Goal: Task Accomplishment & Management: Complete application form

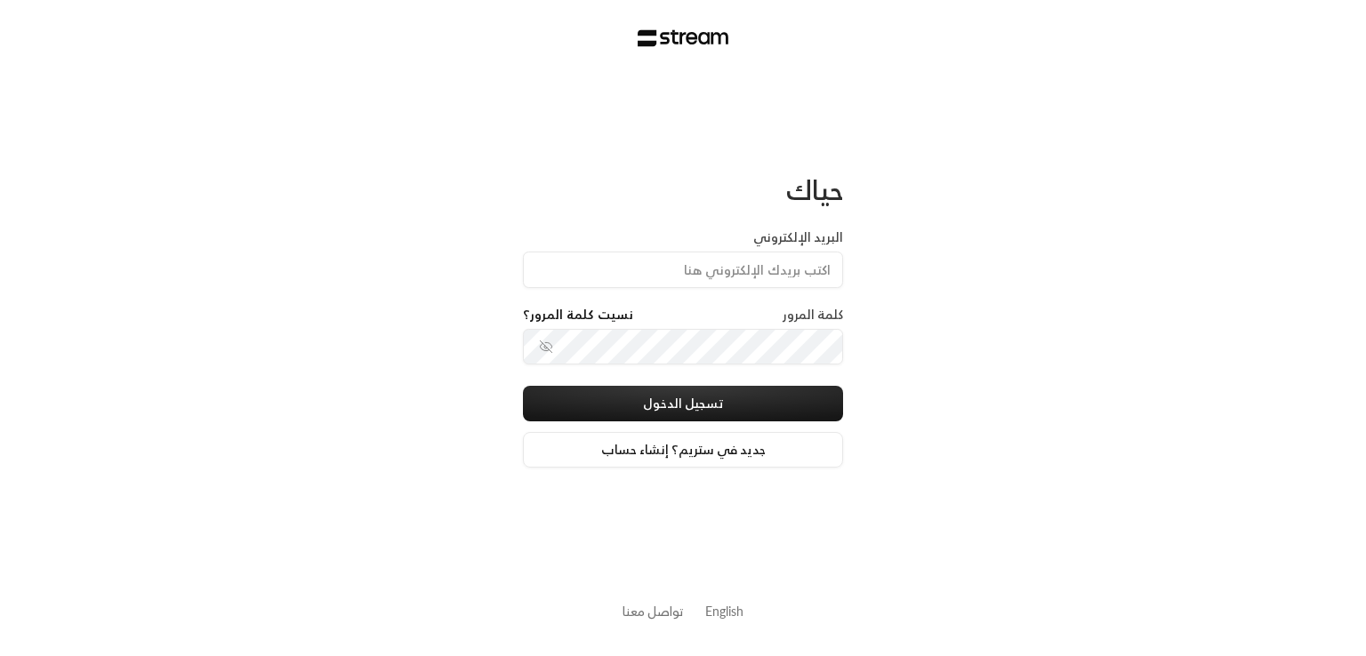
click at [726, 611] on link "English" at bounding box center [724, 611] width 38 height 33
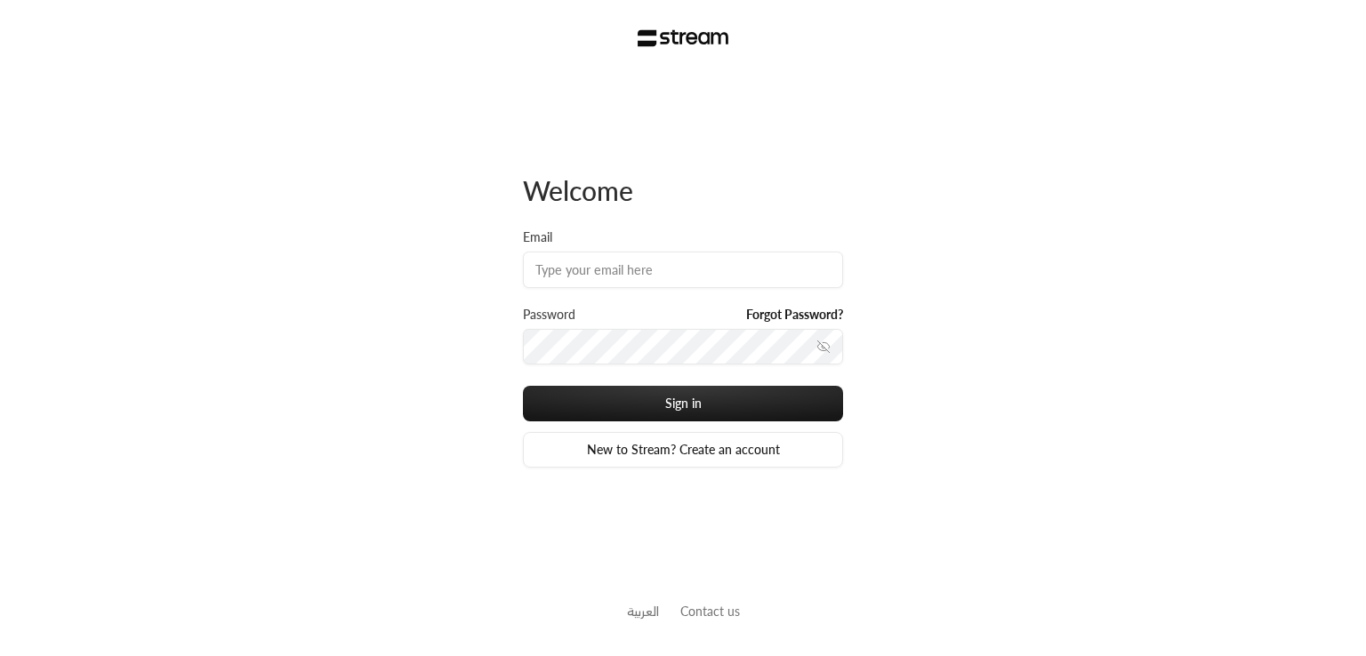
click at [727, 602] on button "Contact us" at bounding box center [710, 611] width 60 height 19
click at [647, 609] on link "العربية" at bounding box center [643, 611] width 32 height 33
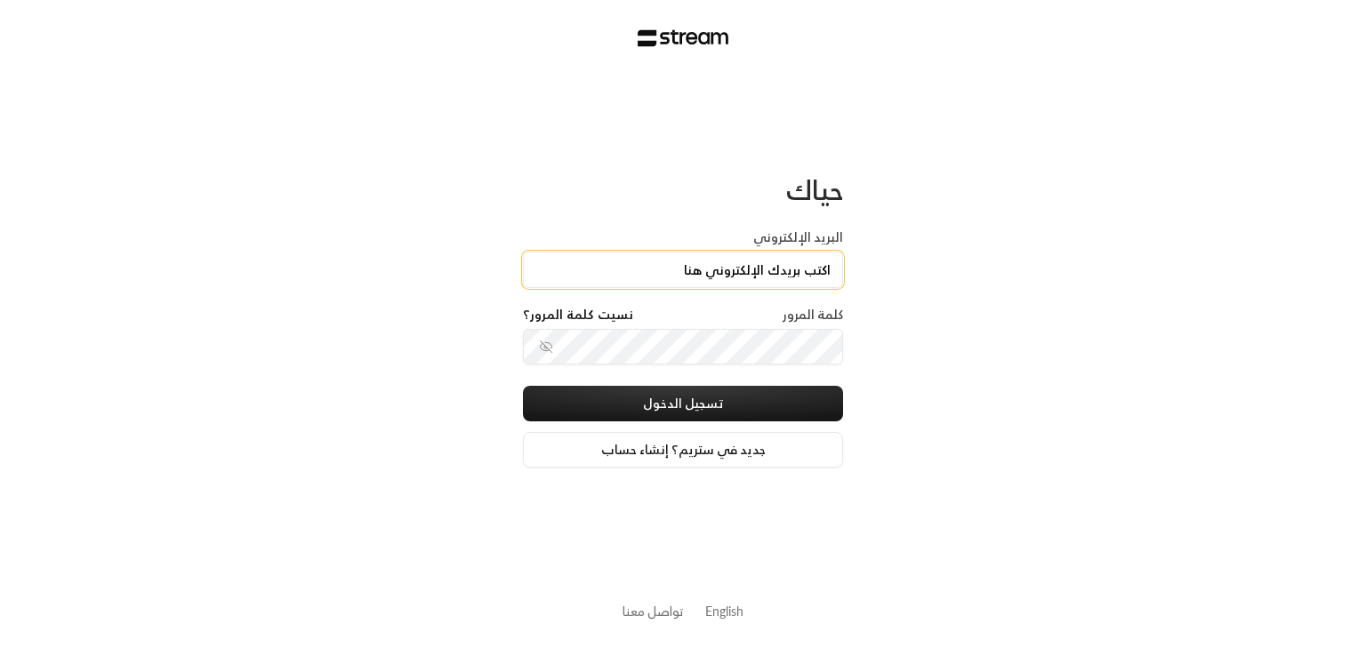
click at [712, 281] on input "البريد الإلكتروني" at bounding box center [683, 270] width 320 height 36
paste input "[EMAIL_ADDRESS][DOMAIN_NAME]"
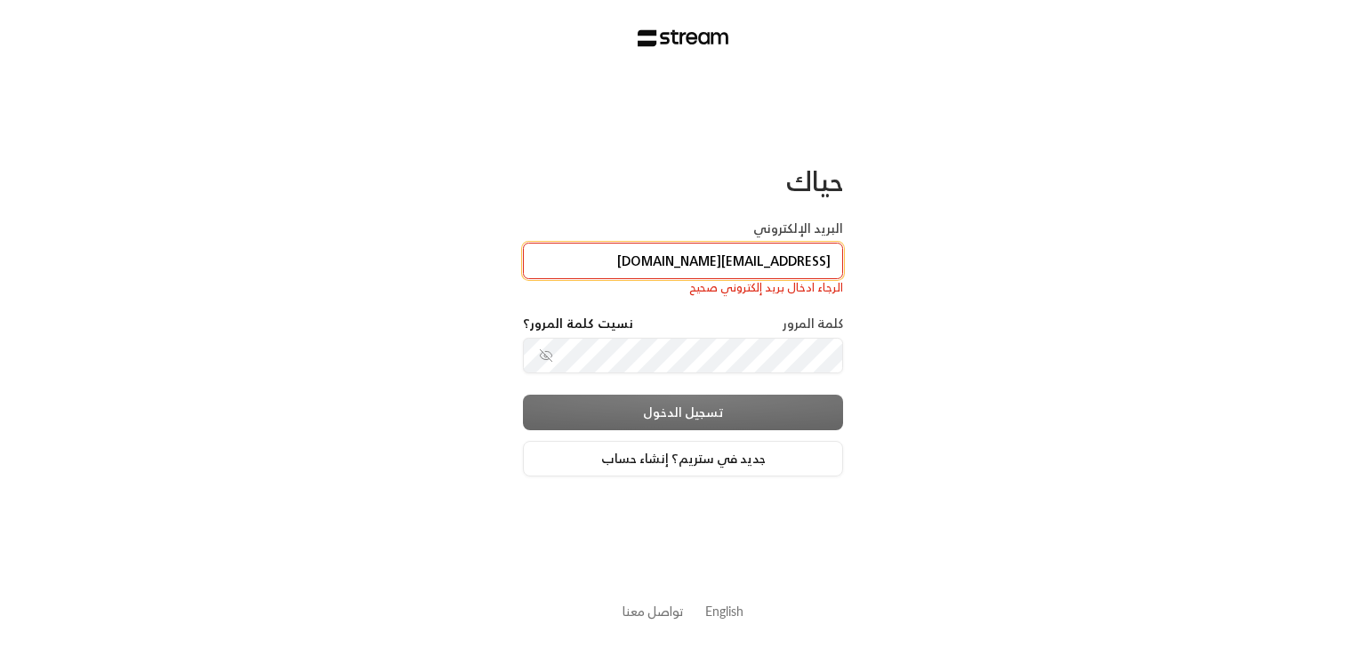
type input "[EMAIL_ADDRESS][DOMAIN_NAME]"
click at [707, 414] on div "تسجيل الدخول جديد في ستريم؟ إنشاء حساب" at bounding box center [683, 436] width 320 height 82
click at [754, 424] on div "تسجيل الدخول جديد في ستريم؟ إنشاء حساب" at bounding box center [683, 436] width 320 height 82
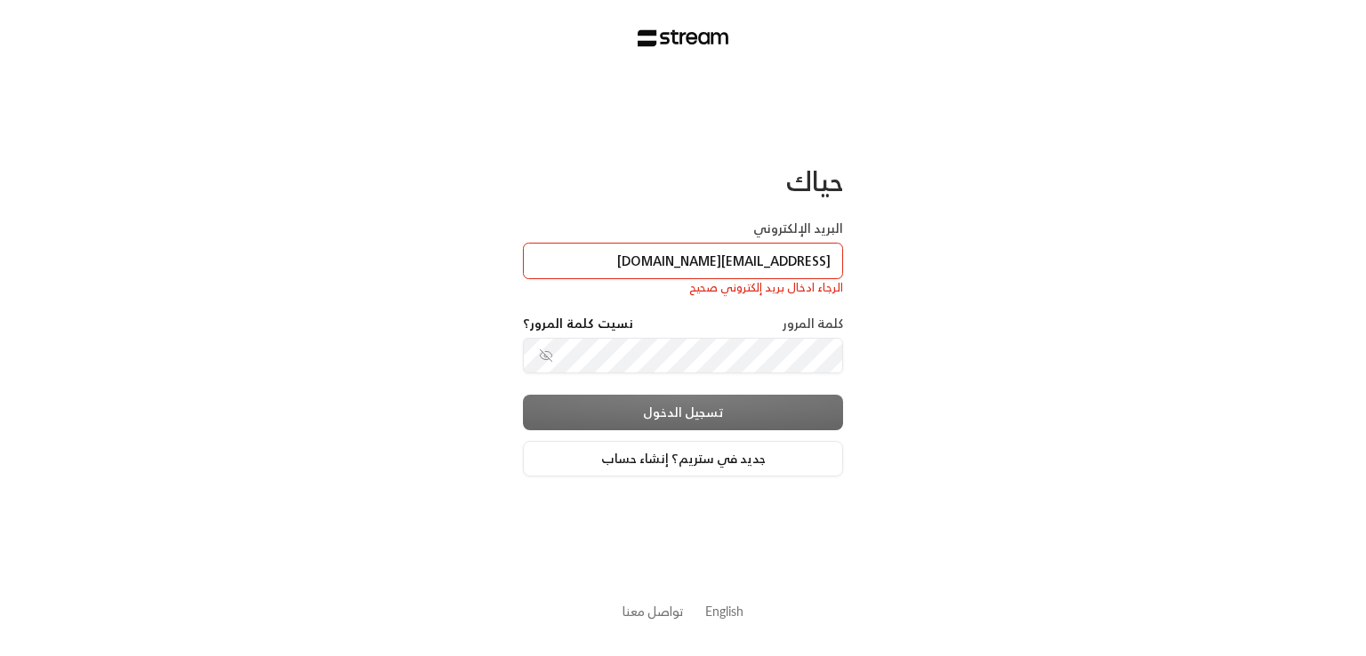
click at [754, 424] on div "تسجيل الدخول جديد في ستريم؟ إنشاء حساب" at bounding box center [683, 436] width 320 height 82
click at [759, 434] on div "تسجيل الدخول جديد في ستريم؟ إنشاء حساب" at bounding box center [683, 436] width 320 height 82
click at [761, 483] on div "حياك البريد الإلكتروني technology+staging_interview@streampay.sa الرجاء ادخال ب…" at bounding box center [683, 321] width 320 height 491
click at [751, 462] on link "جديد في ستريم؟ إنشاء حساب" at bounding box center [683, 459] width 320 height 36
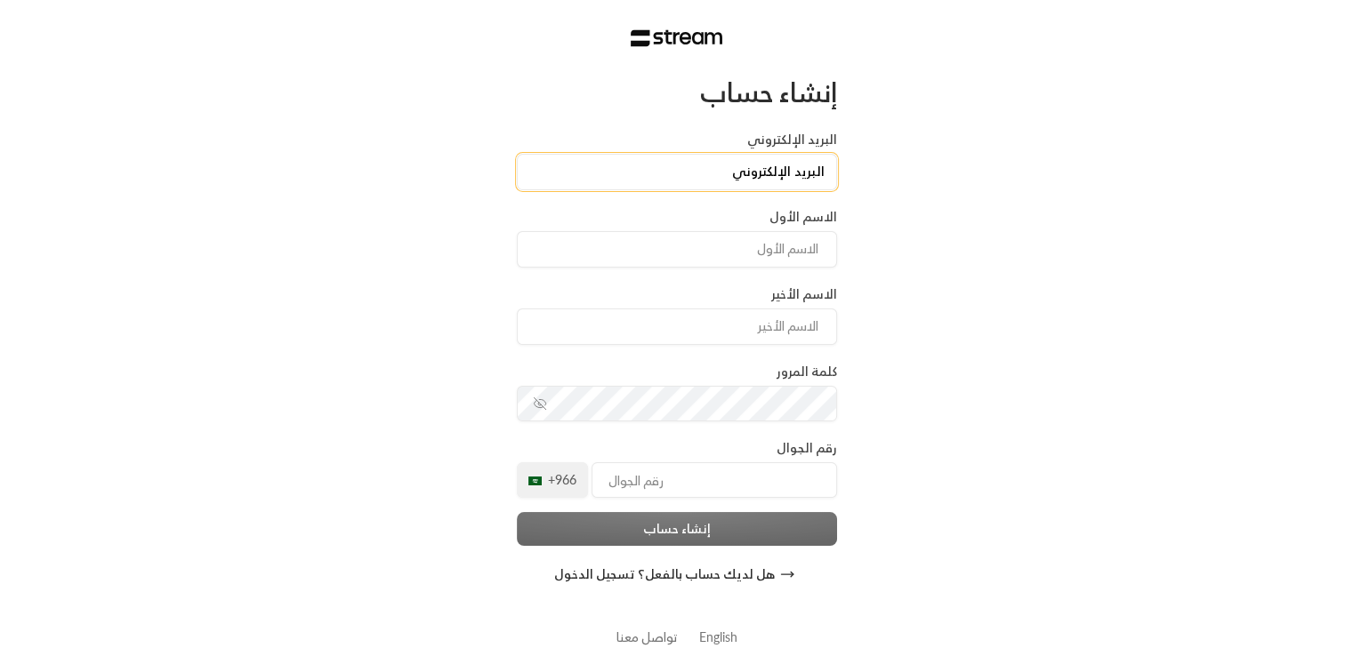
click at [727, 179] on input "البريد الإلكتروني" at bounding box center [677, 172] width 320 height 36
paste input "Stream@123"
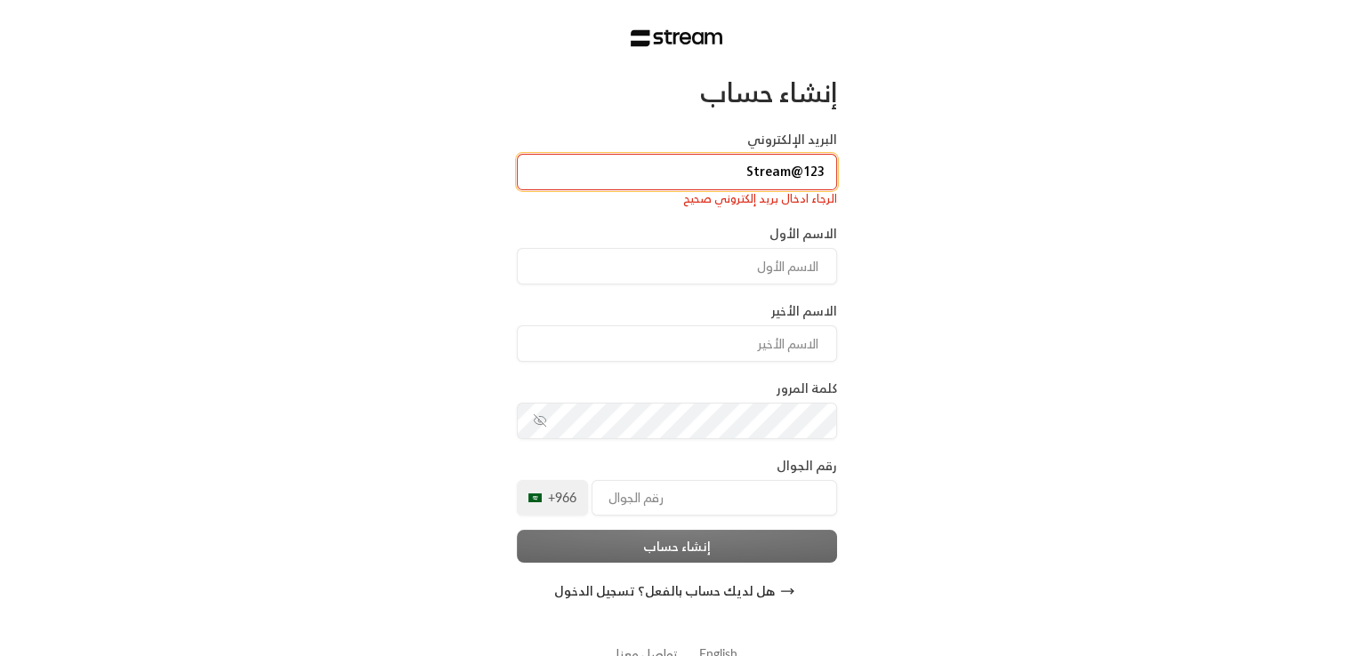
type input "Stream@123"
drag, startPoint x: 711, startPoint y: 179, endPoint x: 1016, endPoint y: 167, distance: 304.4
click at [1017, 168] on div "إنشاء حساب البريد الإلكتروني Stream@123 الرجاء ادخال بريد إلكتروني صحيح الاسم ا…" at bounding box center [676, 349] width 1353 height 699
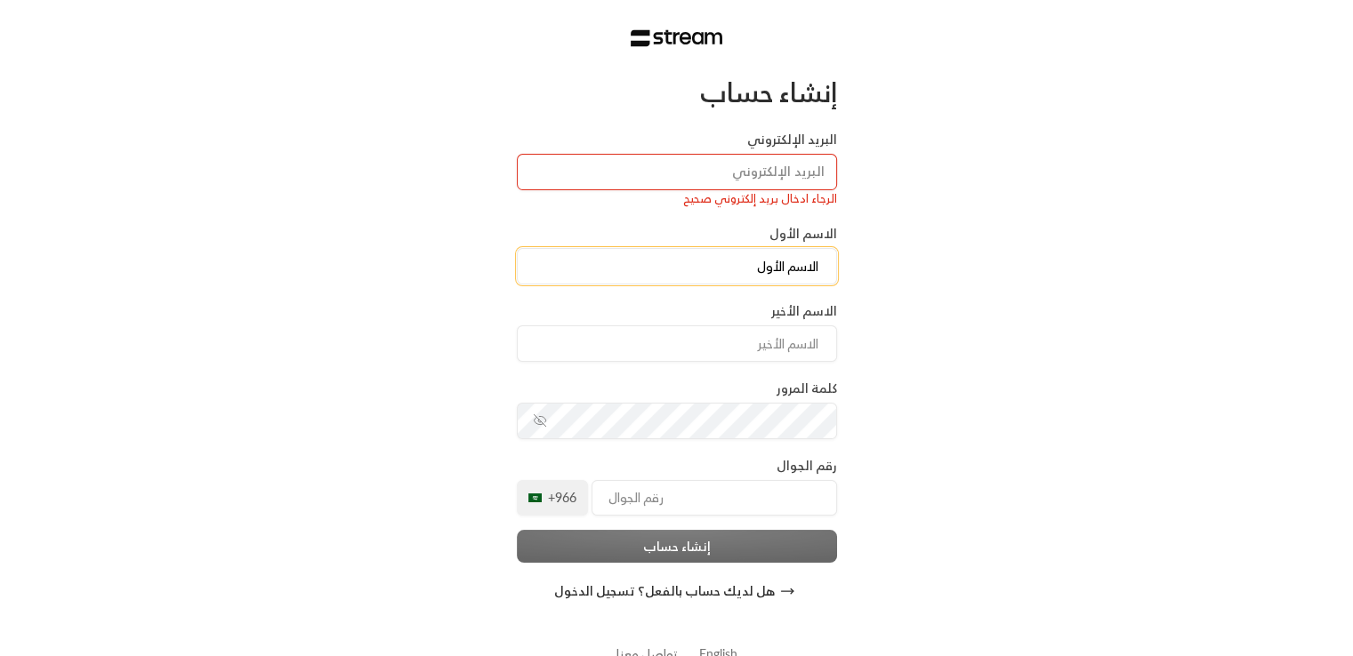
click at [815, 250] on input at bounding box center [677, 266] width 320 height 36
paste input "technology+staging_interview@streampay.sa"
type input "technology+staging_interview@streampay.sa"
click at [900, 317] on div "إنشاء حساب البريد الإلكتروني الرجاء ادخال بريد إلكتروني صحيح الاسم الأول techno…" at bounding box center [676, 349] width 1353 height 699
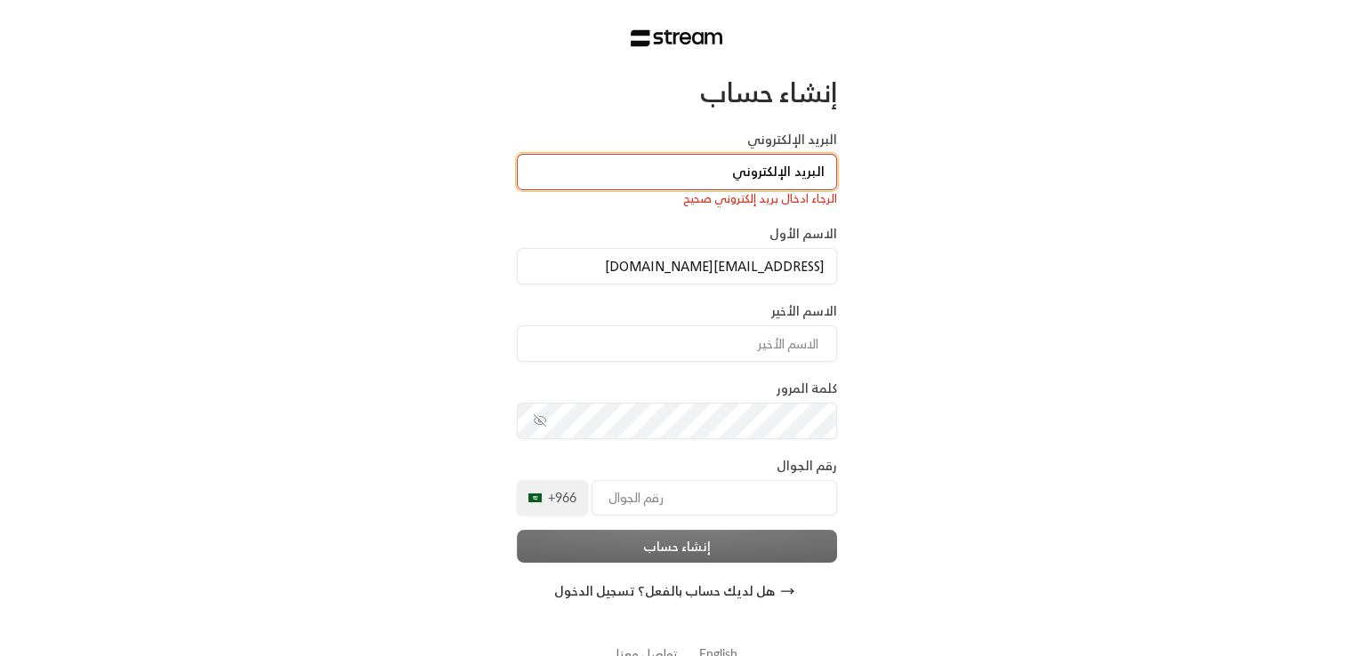
click at [778, 176] on input "البريد الإلكتروني" at bounding box center [677, 172] width 320 height 36
paste input "technology+staging_interview@streampay.sa"
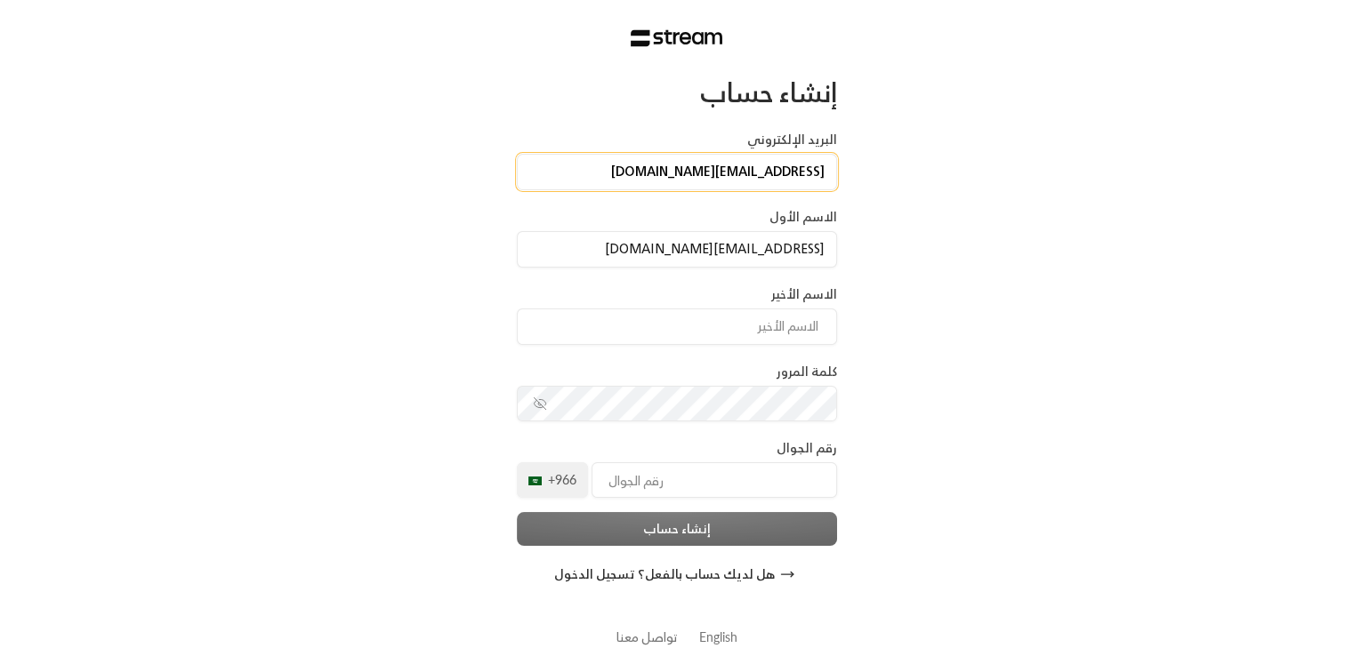
type input "technology+staging_interview@streampay.sa"
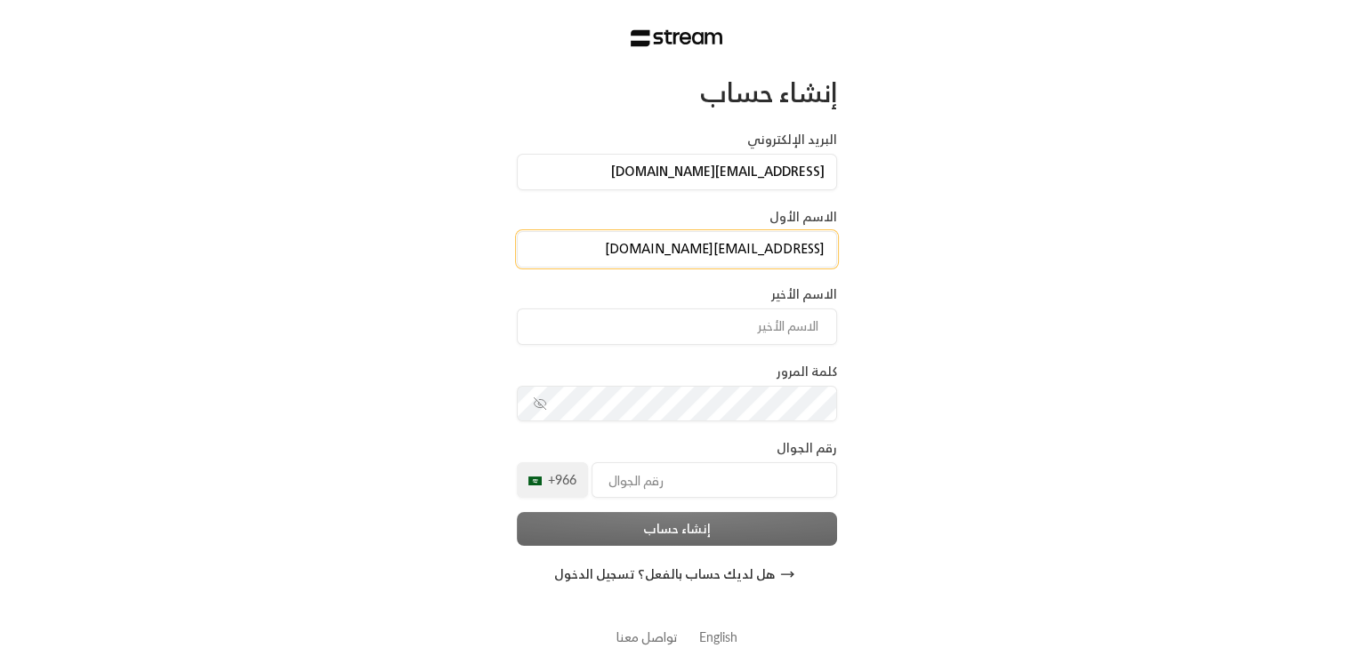
scroll to position [1, 0]
drag, startPoint x: 828, startPoint y: 248, endPoint x: 398, endPoint y: 282, distance: 430.9
click at [398, 282] on div "إنشاء حساب البريد الإلكتروني technology+staging_interview@streampay.sa الاسم ال…" at bounding box center [676, 341] width 1353 height 682
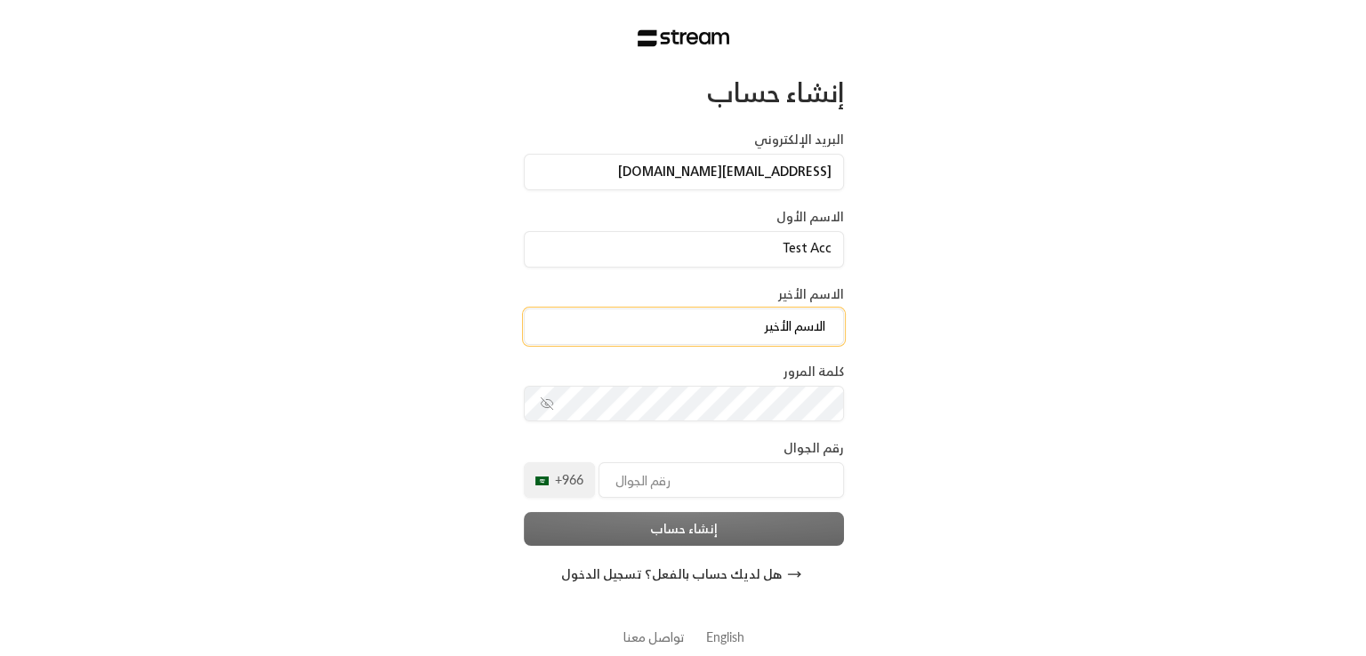
scroll to position [0, 0]
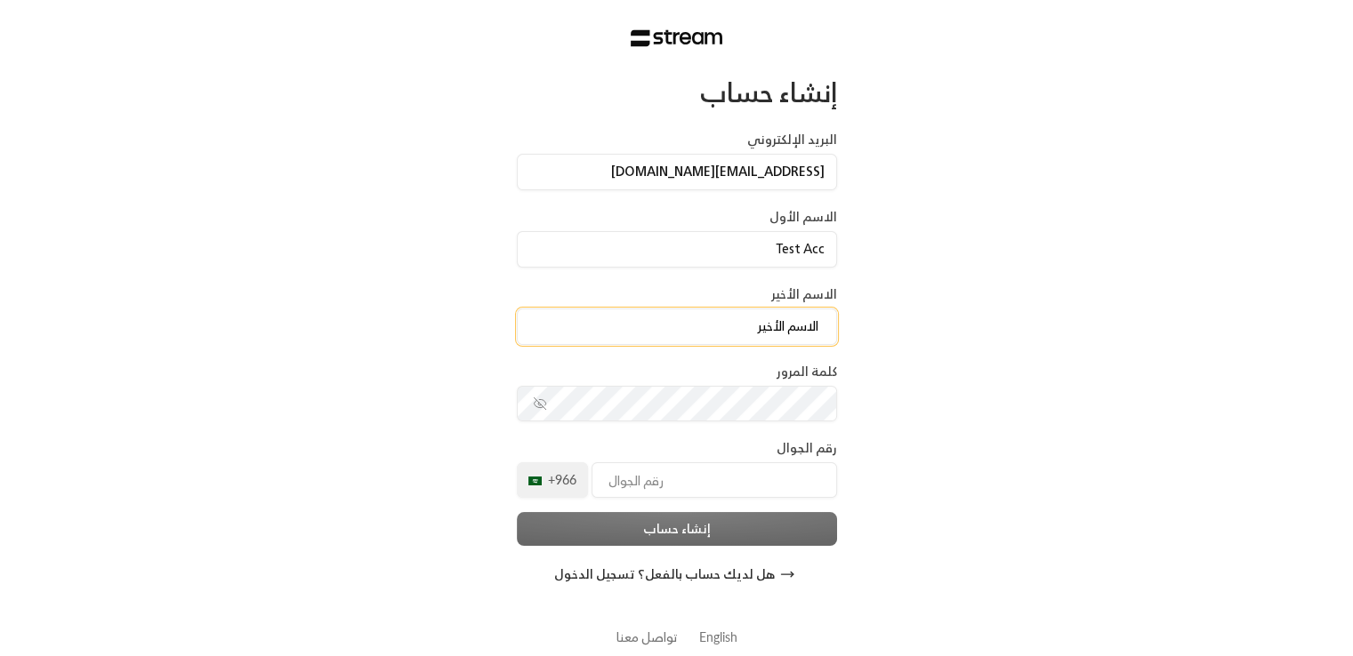
click at [644, 321] on input at bounding box center [677, 327] width 320 height 36
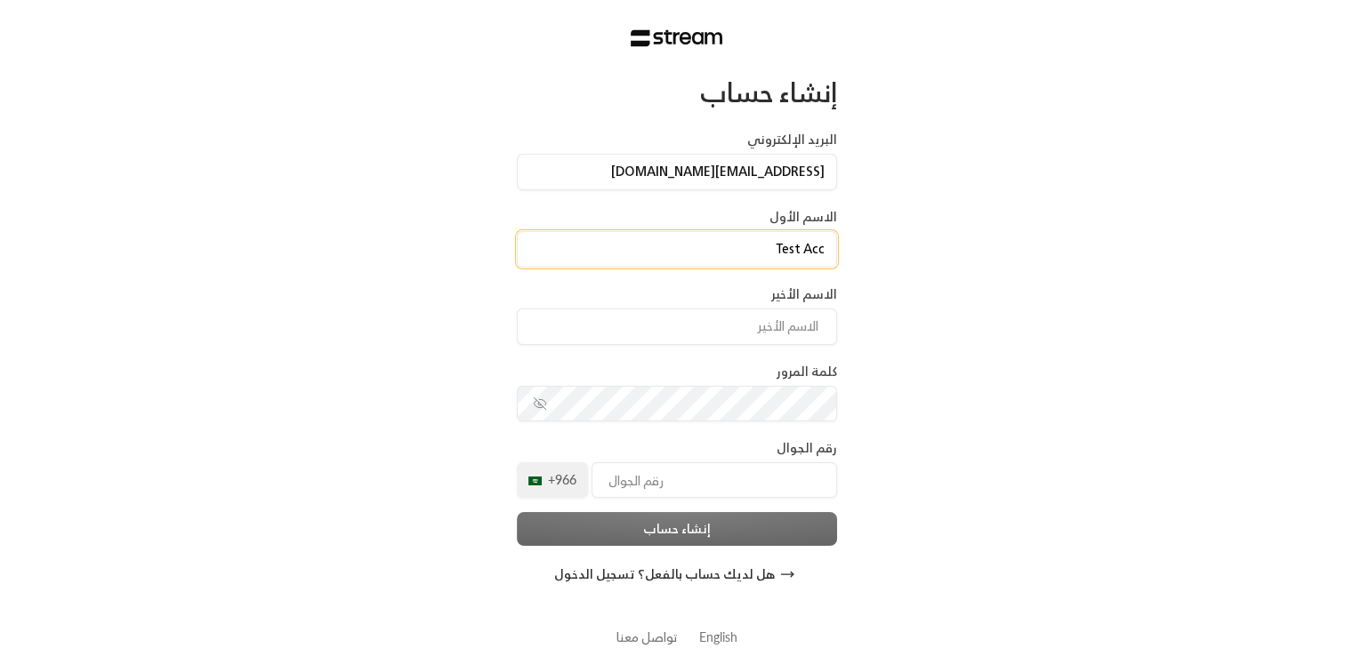
click at [806, 253] on input "Test Acc" at bounding box center [677, 249] width 320 height 36
type input "Test"
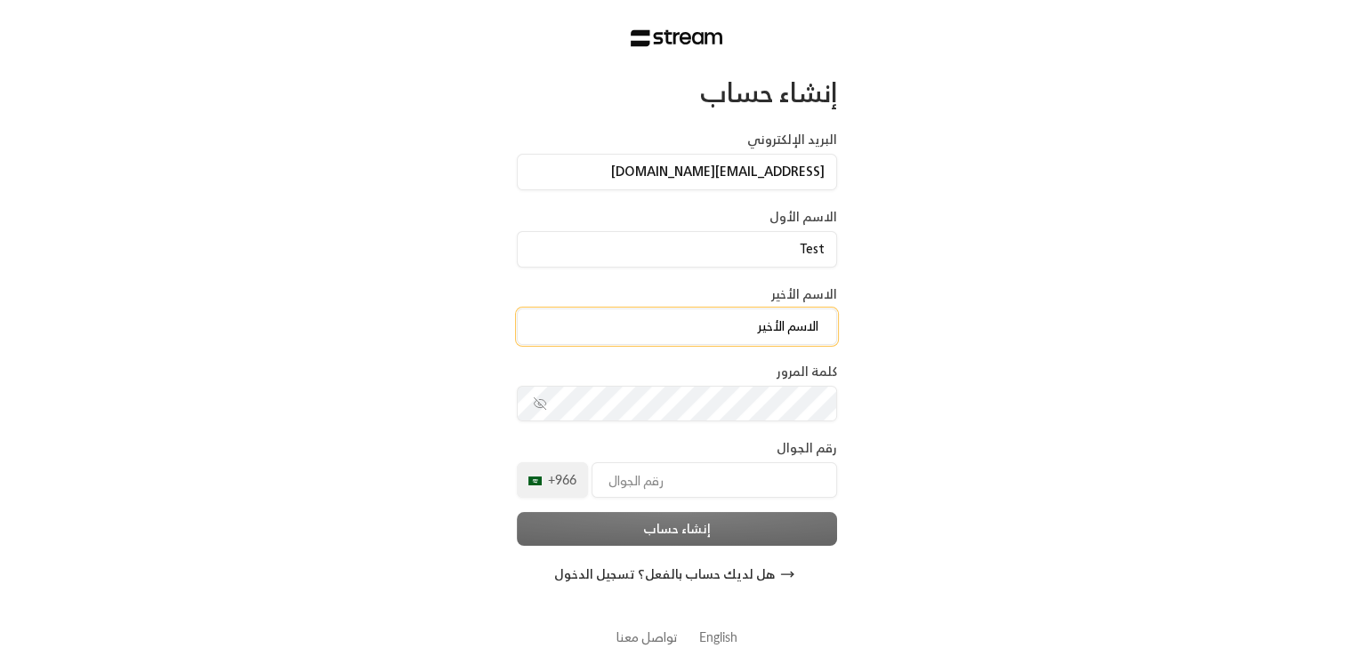
click at [781, 322] on input at bounding box center [677, 327] width 320 height 36
type input "Account"
click at [971, 399] on div "إنشاء حساب البريد الإلكتروني technology+staging_interview@streampay.sa الاسم ال…" at bounding box center [676, 341] width 1353 height 682
click at [695, 487] on input "tel" at bounding box center [713, 480] width 245 height 36
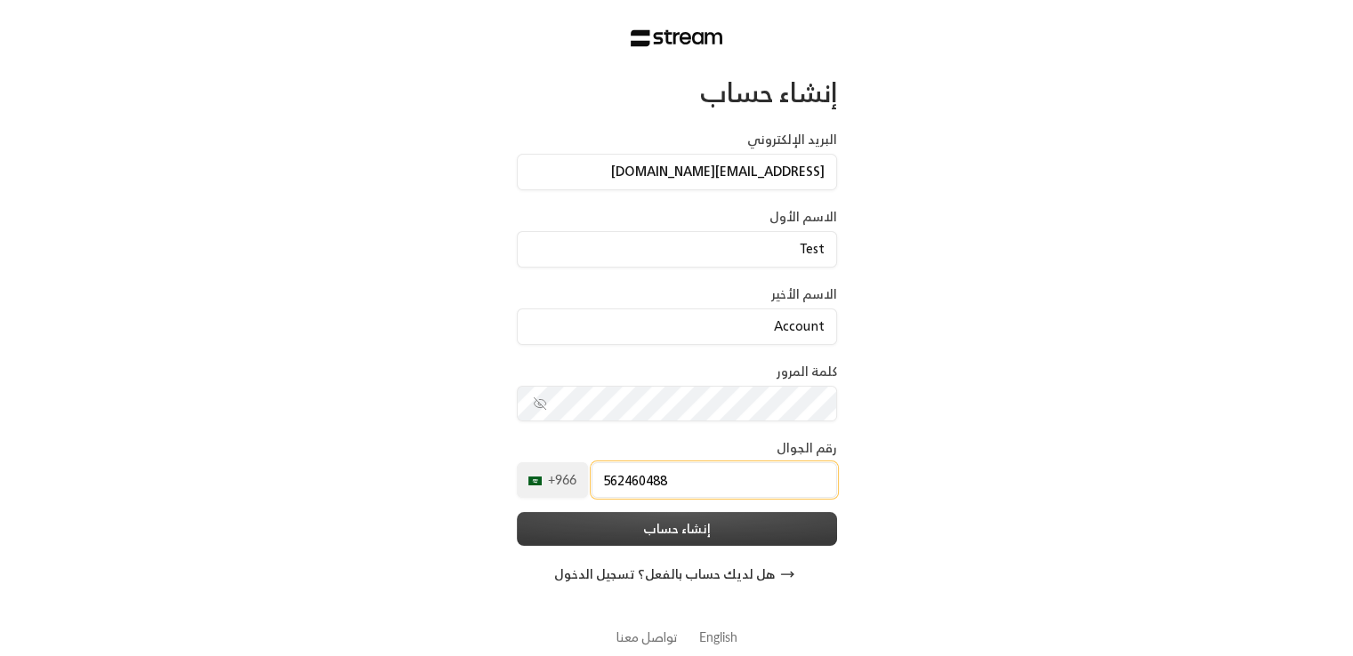
type input "562460488"
click at [630, 541] on button "إنشاء حساب" at bounding box center [677, 528] width 320 height 33
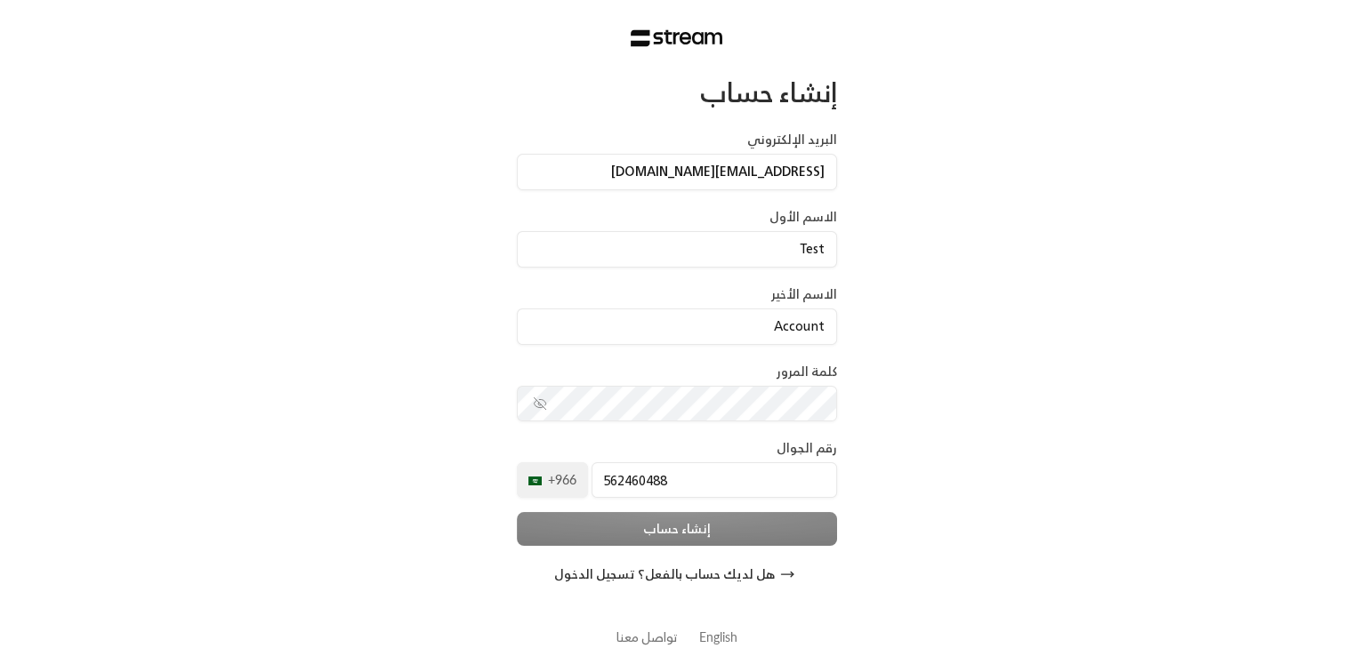
click at [630, 541] on div "إنشاء حساب" at bounding box center [677, 528] width 320 height 33
click at [594, 541] on div "إنشاء حساب" at bounding box center [677, 528] width 320 height 33
click at [610, 538] on div "إنشاء حساب" at bounding box center [677, 528] width 320 height 33
click at [647, 571] on button "هل لديك حساب بالفعل؟ تسجيل الدخول" at bounding box center [677, 575] width 320 height 36
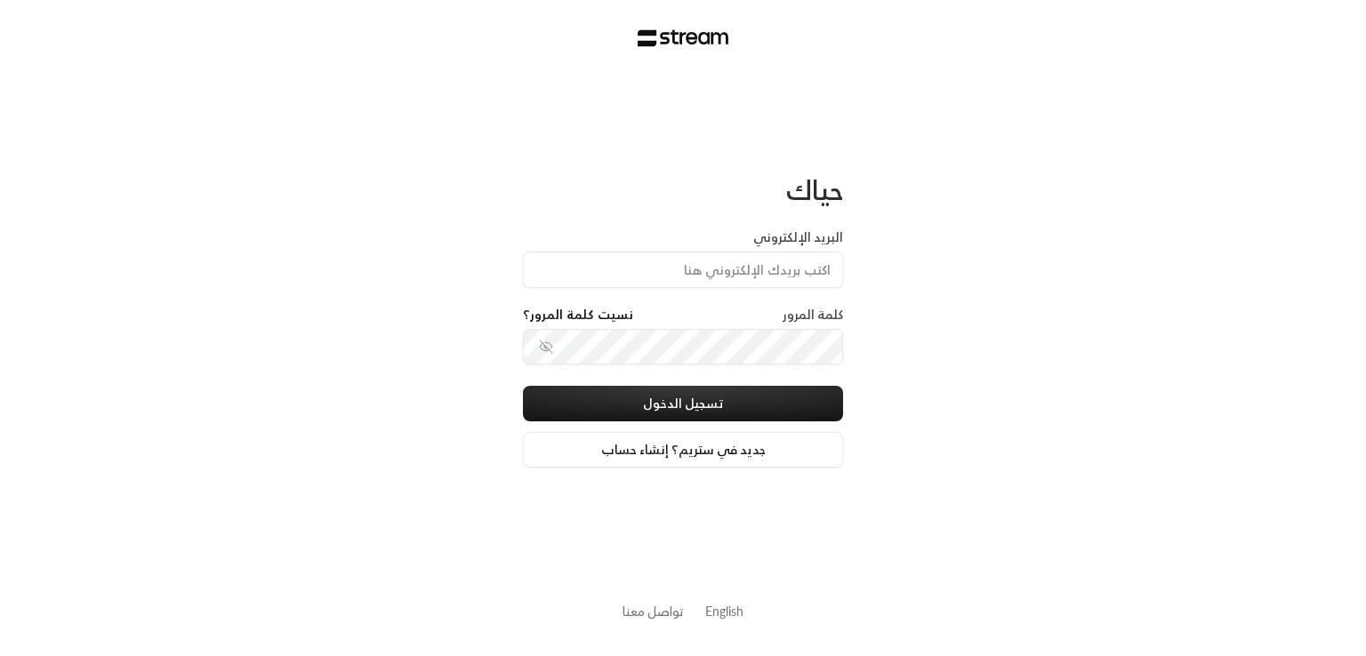
click at [644, 240] on div "البريد الإلكتروني" at bounding box center [683, 259] width 320 height 60
